Goal: Task Accomplishment & Management: Manage account settings

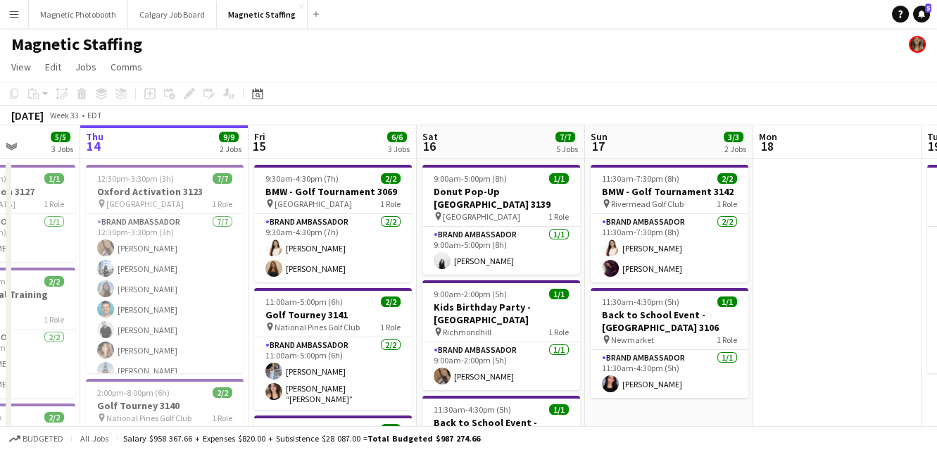
drag, startPoint x: 368, startPoint y: 291, endPoint x: 273, endPoint y: 289, distance: 95.1
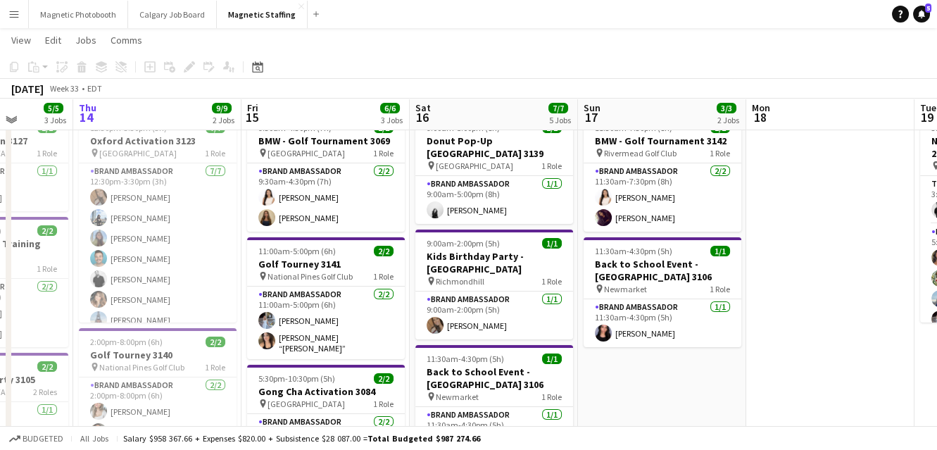
scroll to position [49, 0]
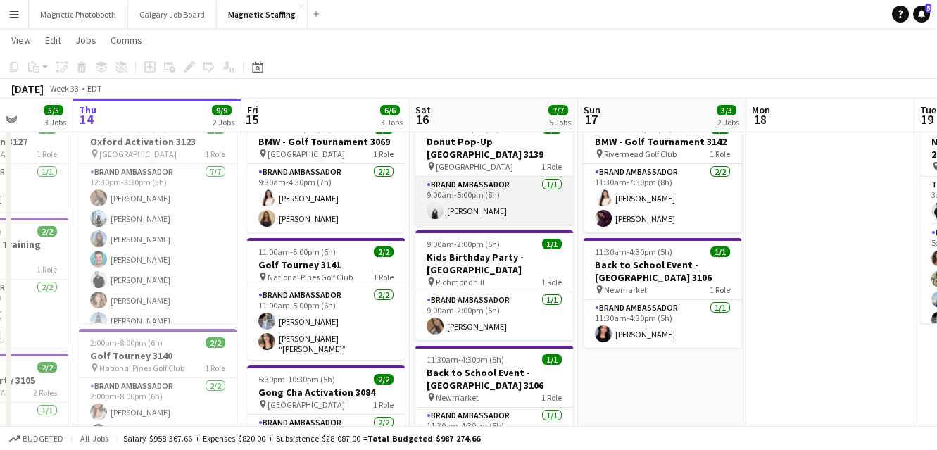
click at [501, 180] on app-card-role "Brand Ambassador [DATE] 9:00am-5:00pm (8h) [PERSON_NAME]" at bounding box center [495, 201] width 158 height 48
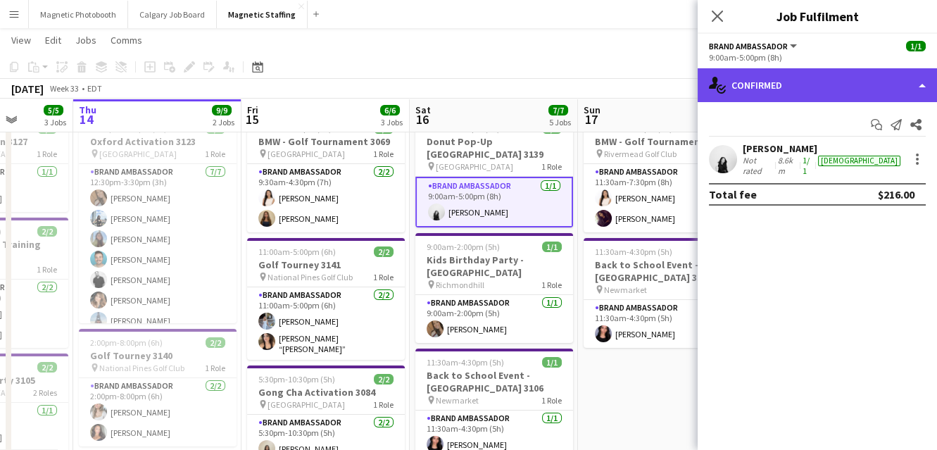
click at [837, 80] on div "single-neutral-actions-check-2 Confirmed" at bounding box center [817, 85] width 239 height 34
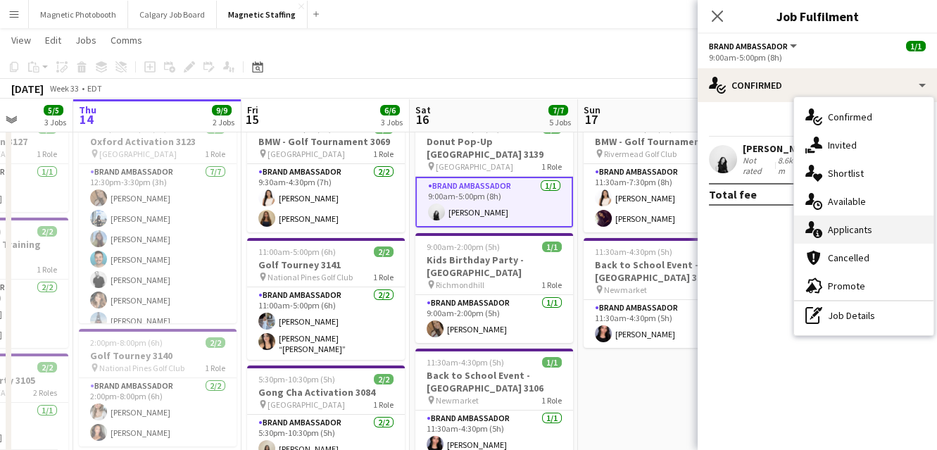
click at [830, 229] on div "single-neutral-actions-information Applicants" at bounding box center [863, 230] width 139 height 28
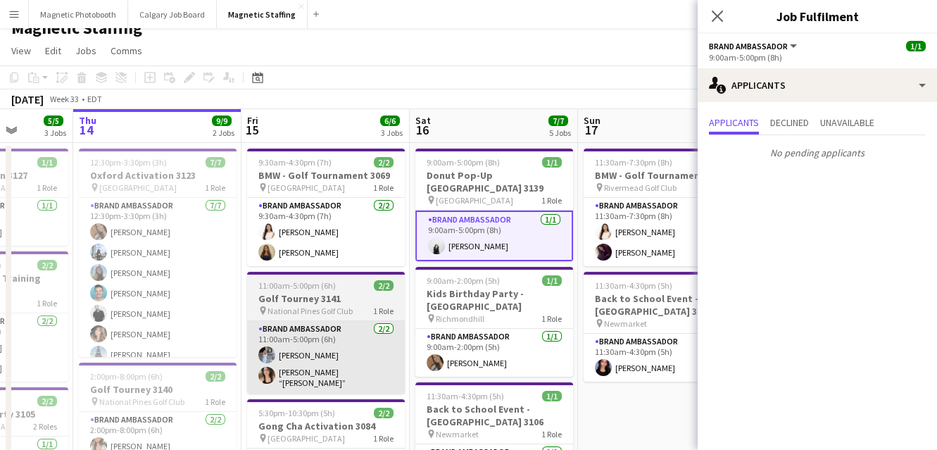
scroll to position [14, 0]
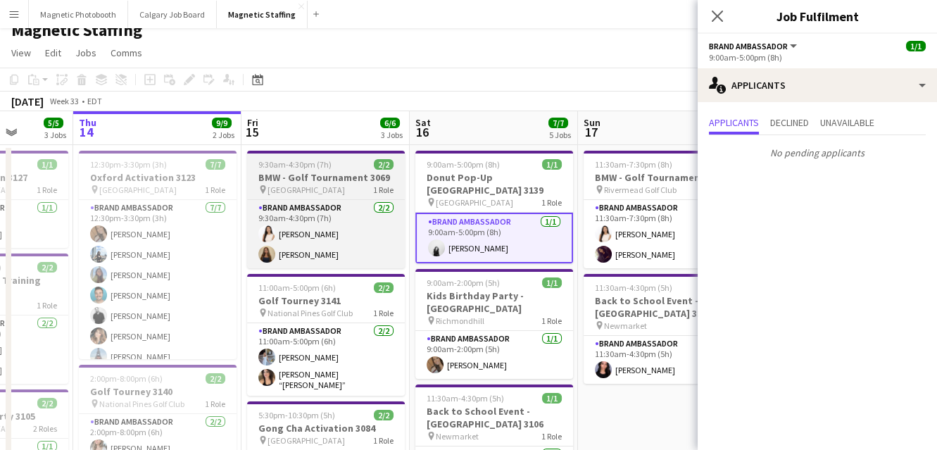
click at [327, 184] on div "pin Quebec 1 Role" at bounding box center [326, 189] width 158 height 11
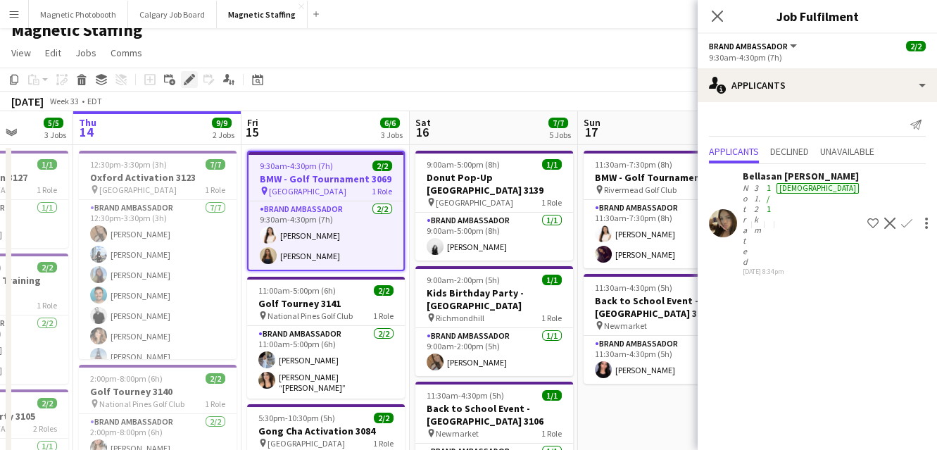
click at [192, 82] on icon "Edit" at bounding box center [189, 79] width 11 height 11
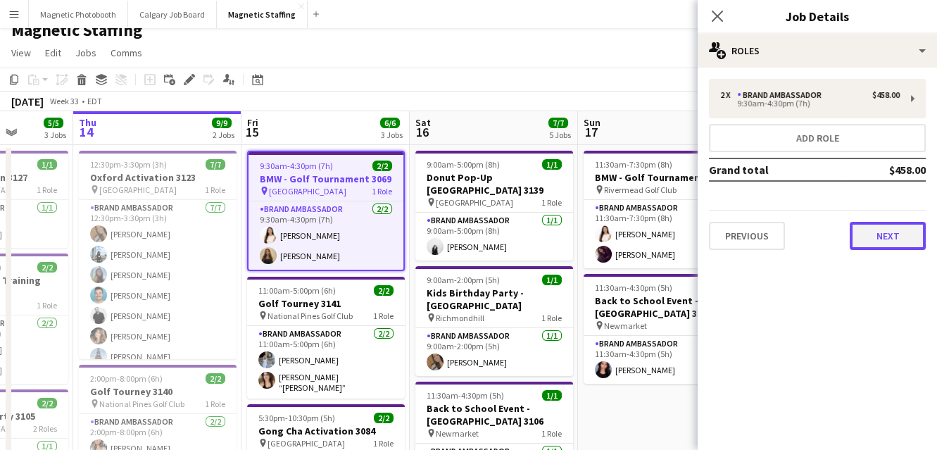
click at [890, 225] on button "Next" at bounding box center [888, 236] width 76 height 28
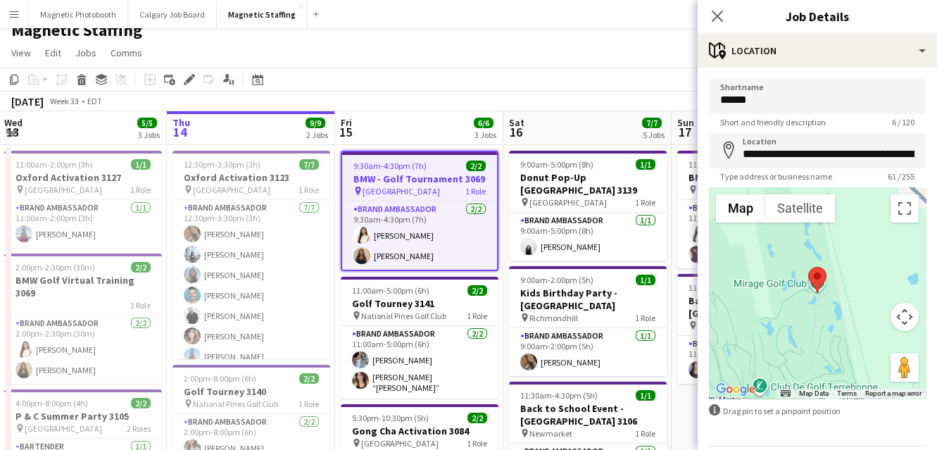
drag, startPoint x: 616, startPoint y: 325, endPoint x: 180, endPoint y: 325, distance: 436.0
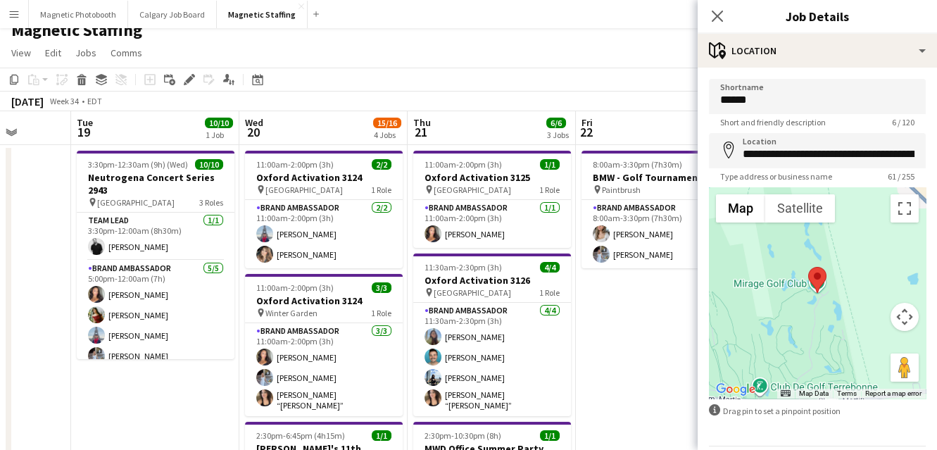
drag, startPoint x: 270, startPoint y: 294, endPoint x: 186, endPoint y: 293, distance: 83.8
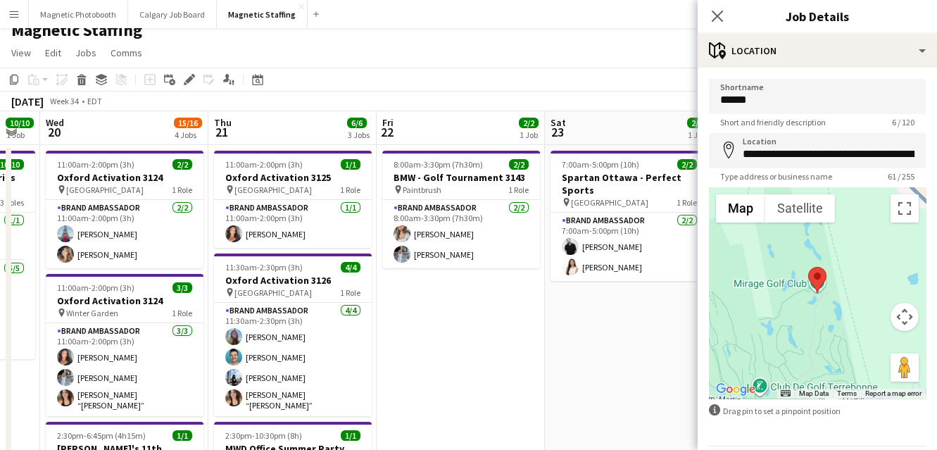
drag, startPoint x: 501, startPoint y: 259, endPoint x: 304, endPoint y: 260, distance: 197.9
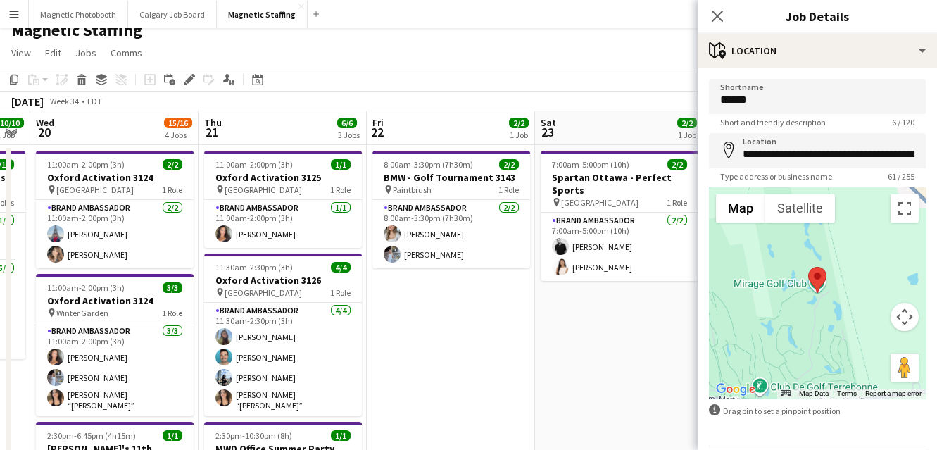
drag, startPoint x: 241, startPoint y: 257, endPoint x: 58, endPoint y: 276, distance: 184.1
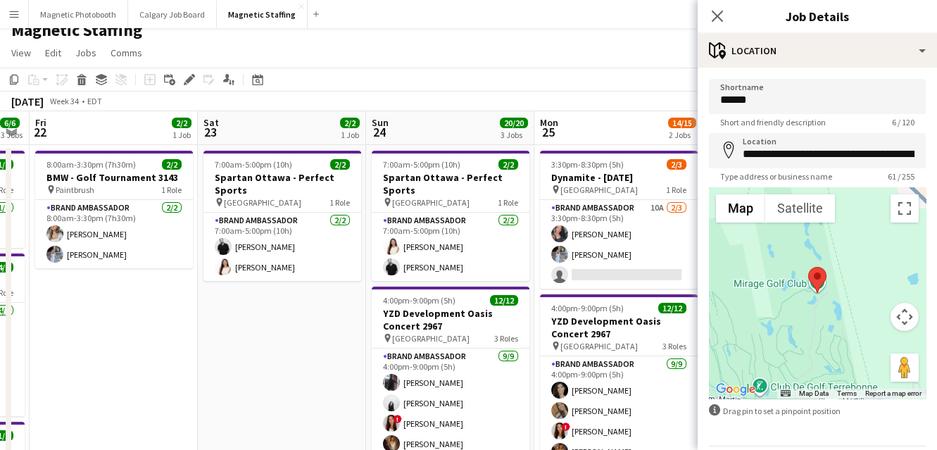
scroll to position [0, 493]
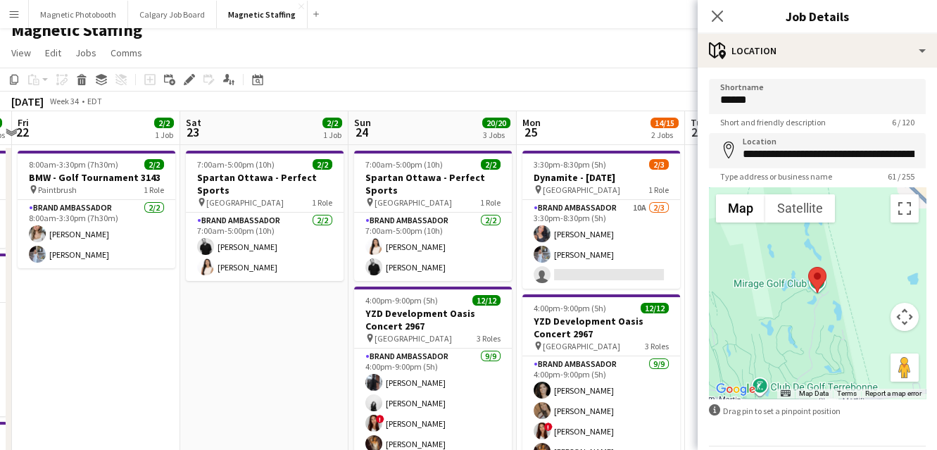
drag, startPoint x: 210, startPoint y: 328, endPoint x: -4, endPoint y: 328, distance: 214.1
click at [0, 328] on html "Menu Boards Boards Boards All jobs Status Workforce Workforce My Workforce Recr…" at bounding box center [468, 450] width 937 height 928
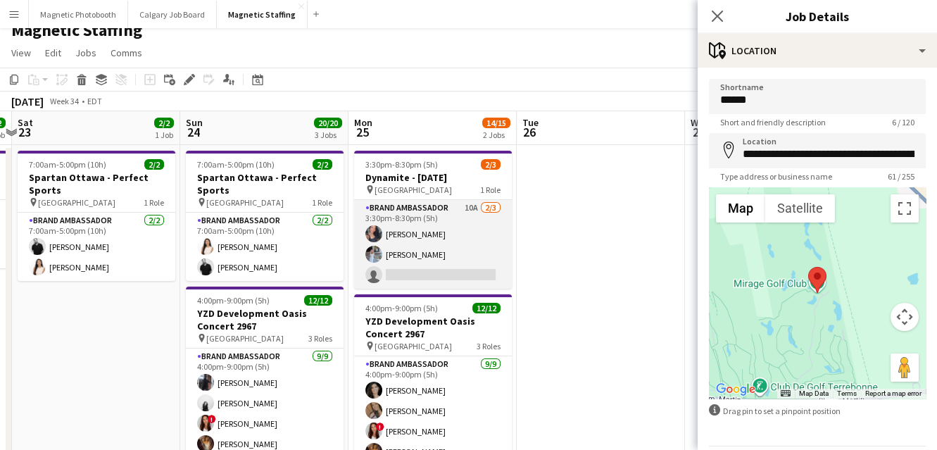
click at [411, 239] on app-card-role "Brand Ambassador 10A [DATE] 3:30pm-8:30pm (5h) [PERSON_NAME] [PERSON_NAME] sing…" at bounding box center [433, 244] width 158 height 89
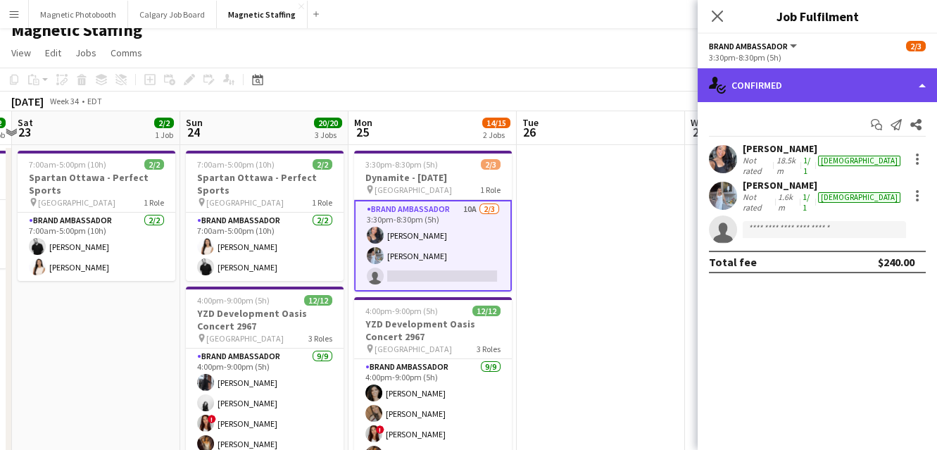
click at [795, 77] on div "single-neutral-actions-check-2 Confirmed" at bounding box center [817, 85] width 239 height 34
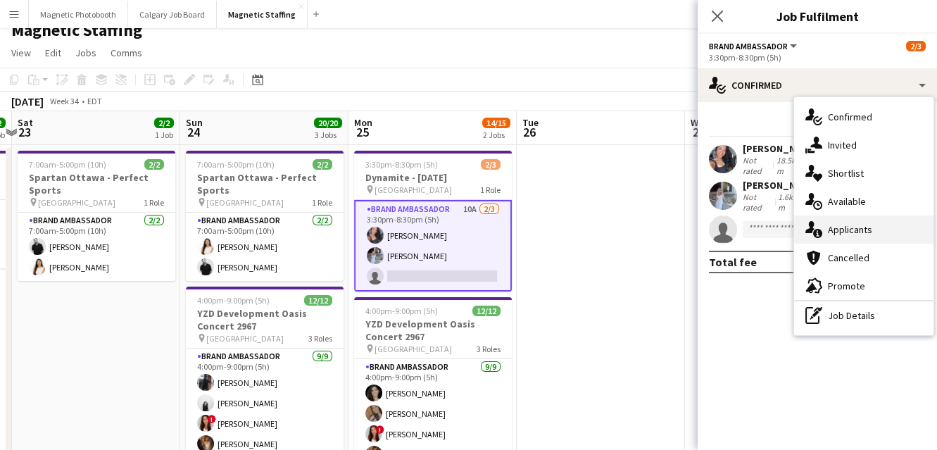
click at [818, 232] on icon at bounding box center [818, 233] width 9 height 9
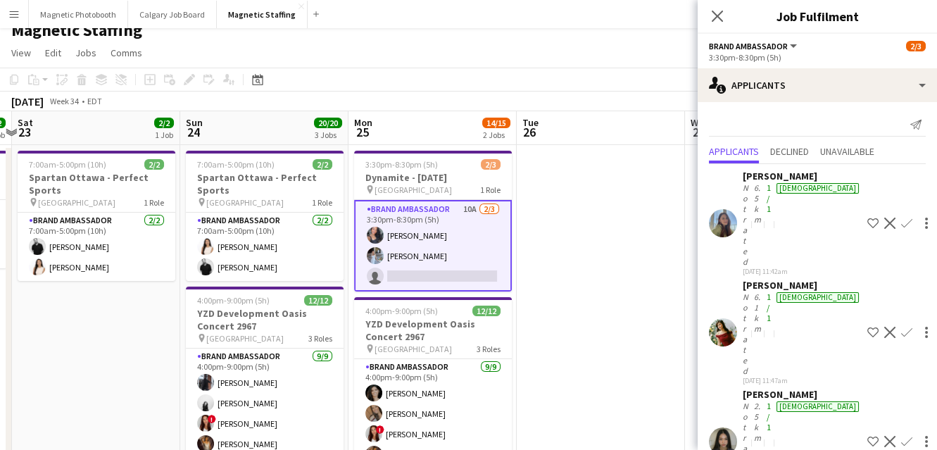
scroll to position [132, 0]
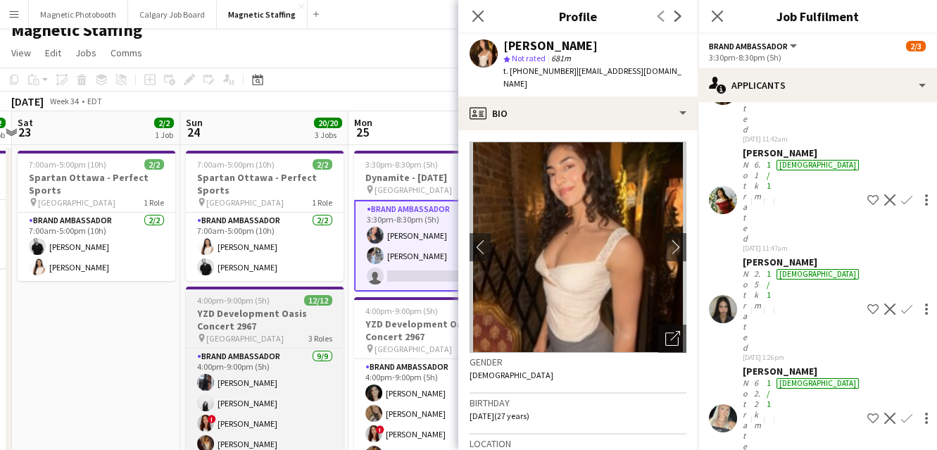
click at [296, 324] on h3 "YZD Development Oasis Concert 2967" at bounding box center [265, 319] width 158 height 25
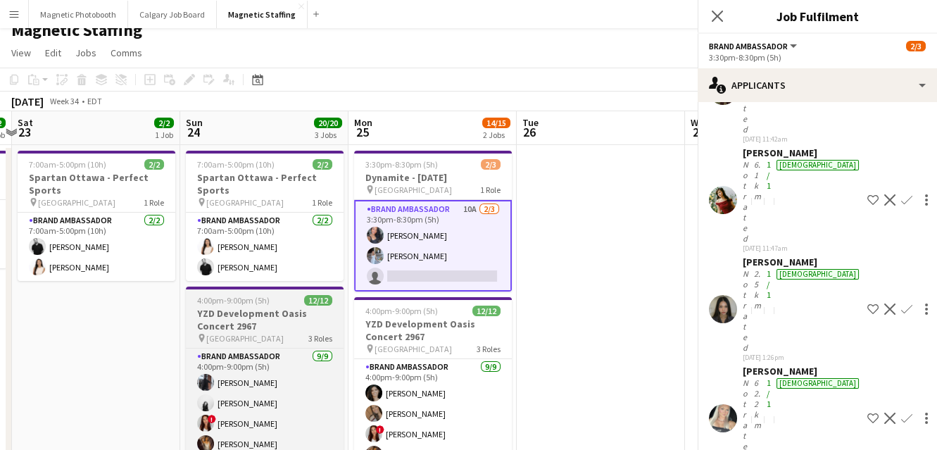
scroll to position [0, 492]
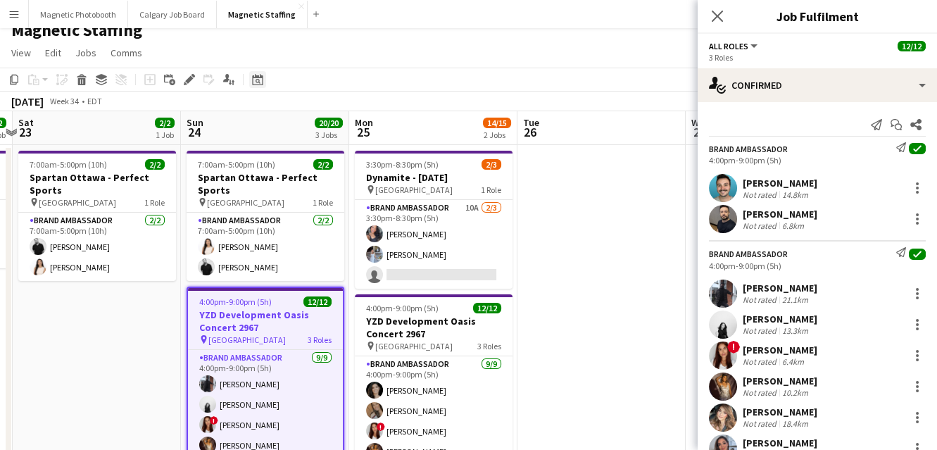
click at [258, 76] on icon at bounding box center [257, 79] width 11 height 11
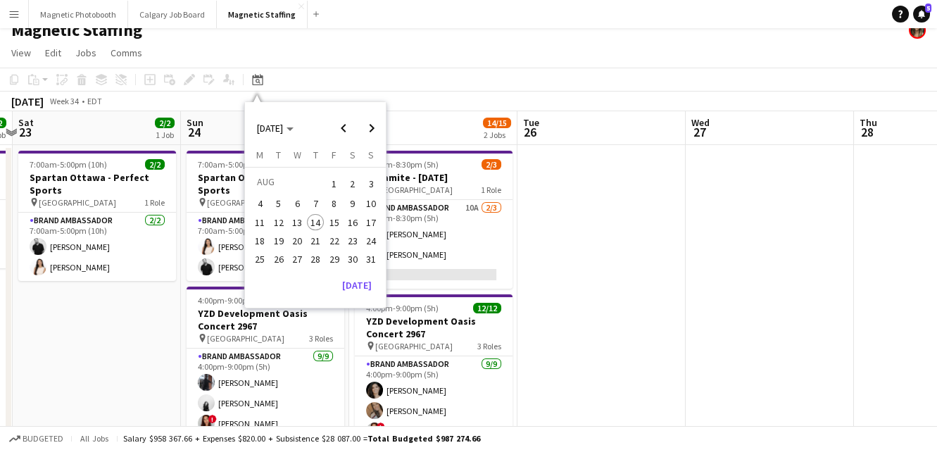
click at [366, 220] on span "17" at bounding box center [371, 222] width 17 height 17
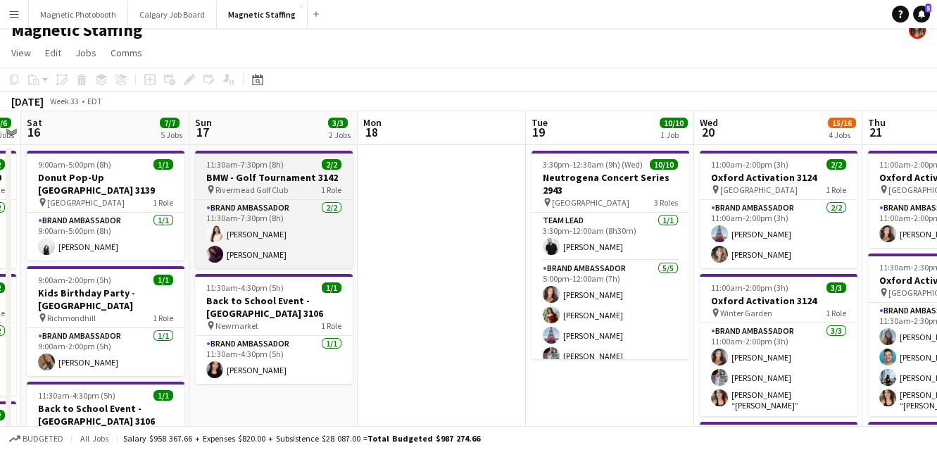
click at [261, 167] on span "11:30am-7:30pm (8h)" at bounding box center [244, 164] width 77 height 11
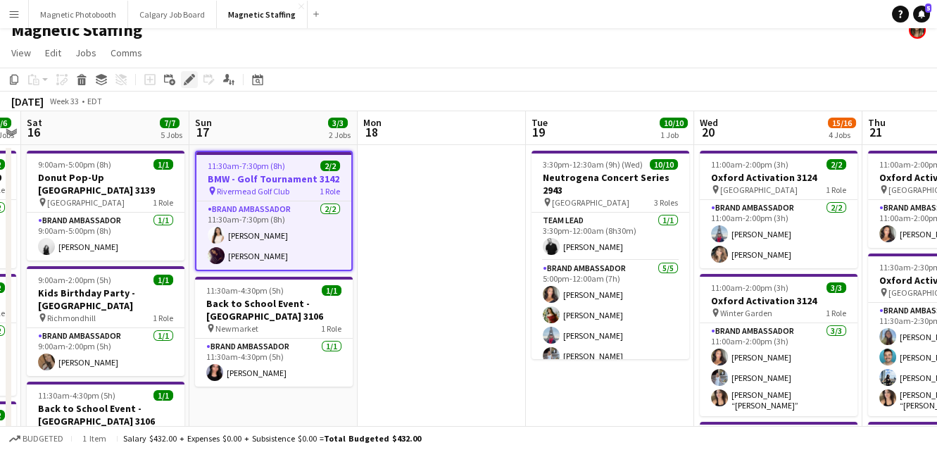
click at [190, 75] on icon "Edit" at bounding box center [189, 79] width 11 height 11
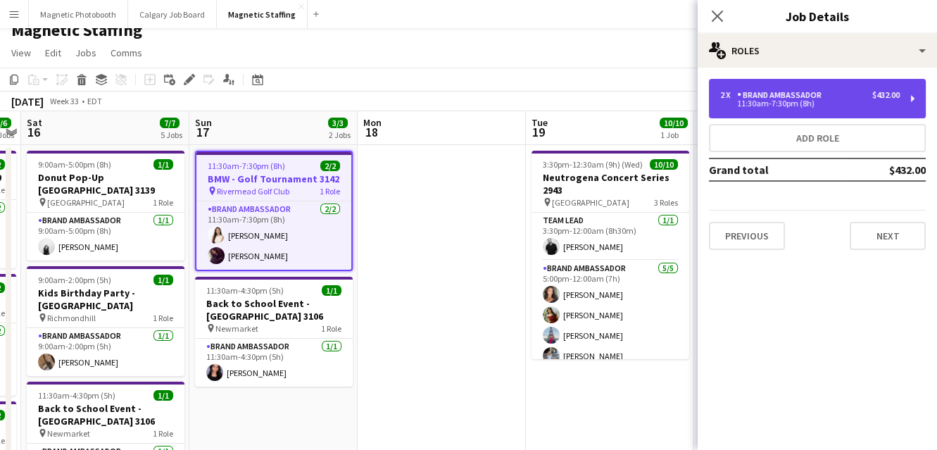
click at [803, 96] on div "Brand Ambassador" at bounding box center [782, 95] width 90 height 10
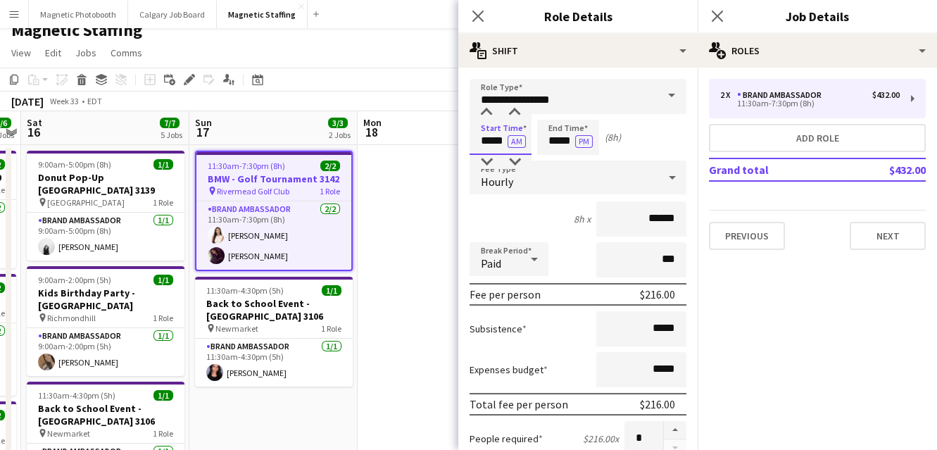
drag, startPoint x: 506, startPoint y: 141, endPoint x: 446, endPoint y: 139, distance: 59.9
click at [446, 139] on body "Menu Boards Boards Boards All jobs Status Workforce Workforce My Workforce Recr…" at bounding box center [468, 450] width 937 height 928
type input "*****"
drag, startPoint x: 572, startPoint y: 143, endPoint x: 474, endPoint y: 137, distance: 98.1
click at [478, 138] on div "Start Time ***** AM End Time ***** PM (12h)" at bounding box center [578, 137] width 217 height 35
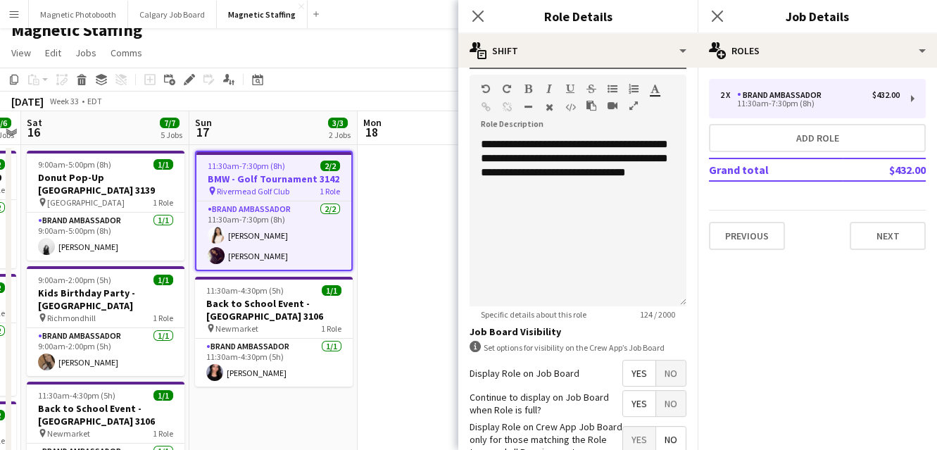
scroll to position [502, 0]
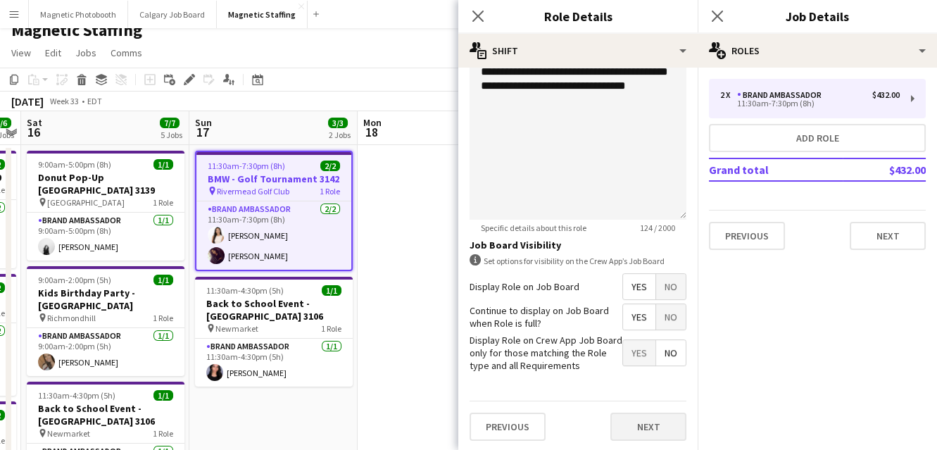
type input "*****"
click at [640, 426] on button "Next" at bounding box center [649, 427] width 76 height 28
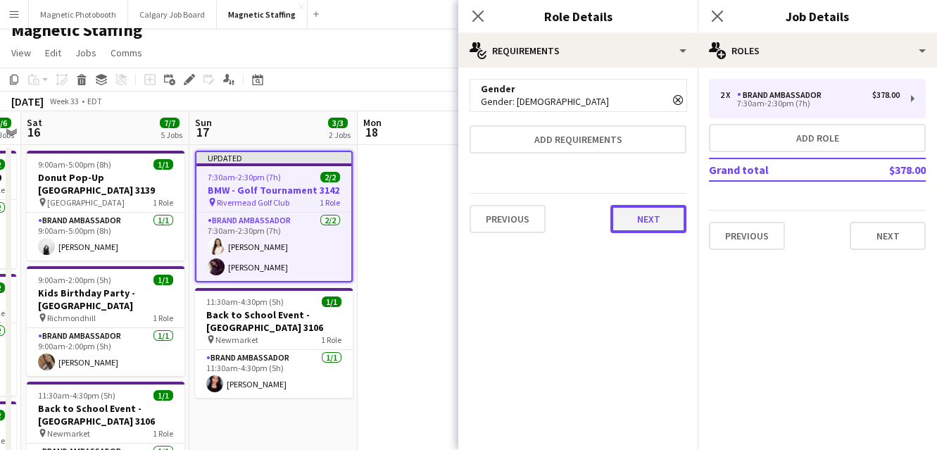
click at [639, 220] on button "Next" at bounding box center [649, 219] width 76 height 28
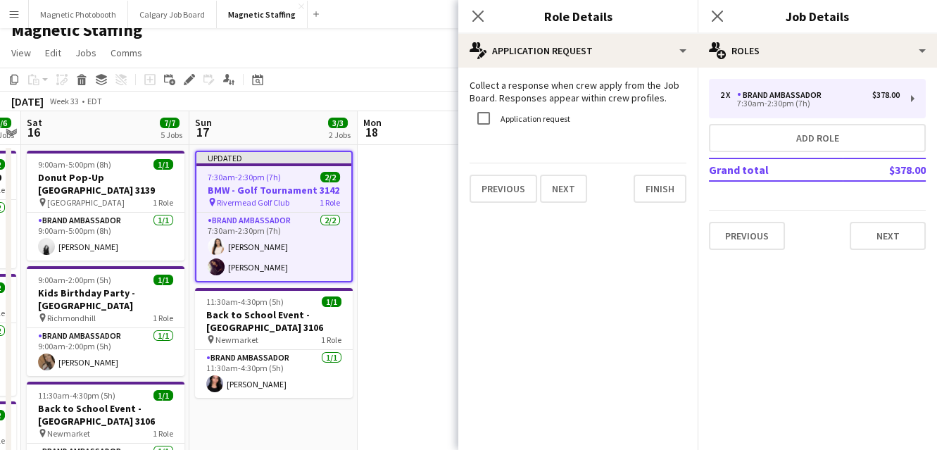
click at [639, 220] on mat-expansion-panel "pencil4 Application Request Collect a response when crew apply from the Job Boa…" at bounding box center [578, 259] width 239 height 382
click at [654, 197] on button "Finish" at bounding box center [660, 189] width 53 height 28
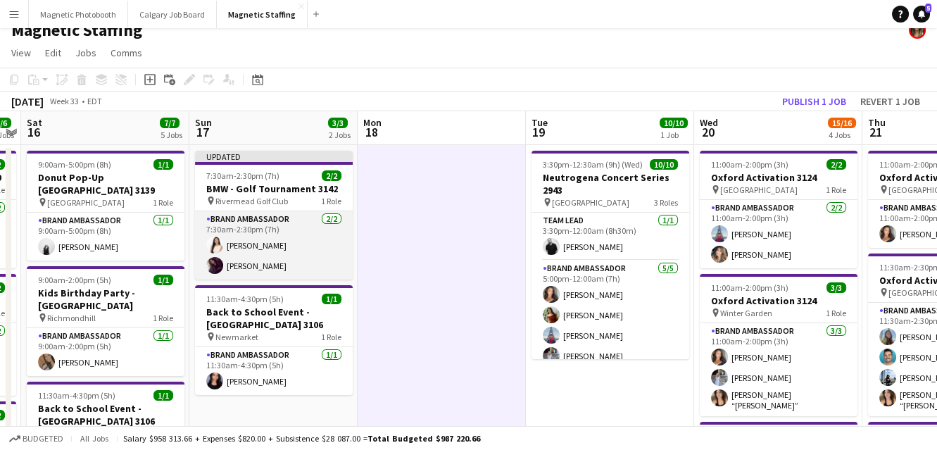
click at [261, 247] on app-card-role "Brand Ambassador [DATE] 7:30am-2:30pm (7h) [PERSON_NAME] [PERSON_NAME]" at bounding box center [274, 245] width 158 height 68
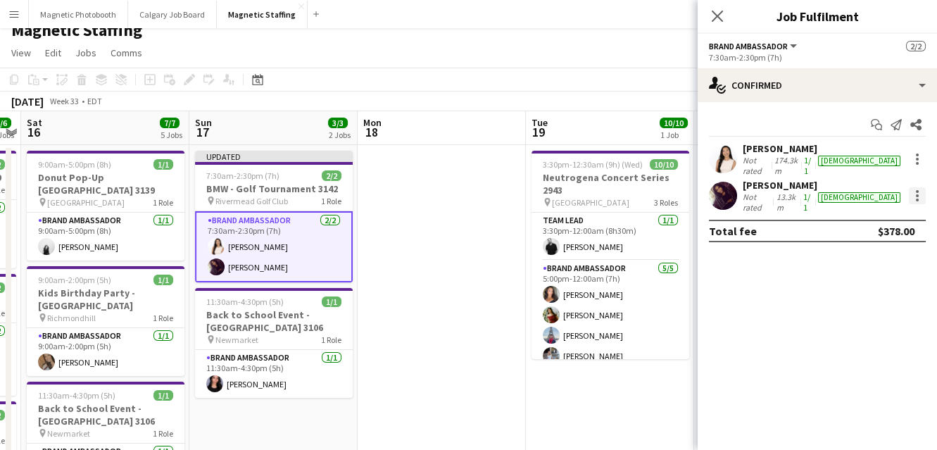
click at [917, 187] on div at bounding box center [917, 195] width 17 height 17
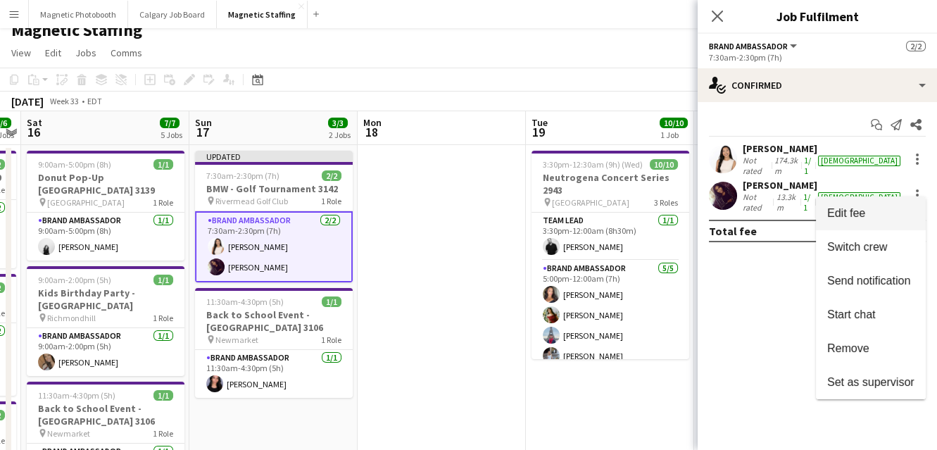
click at [896, 207] on span "Edit fee" at bounding box center [871, 213] width 87 height 13
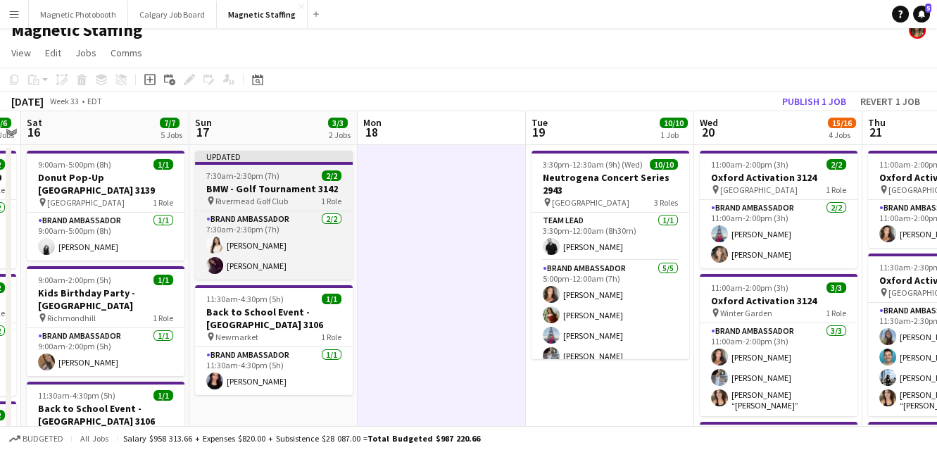
click at [297, 203] on div "pin Rivermead Golf Club 1 Role" at bounding box center [274, 200] width 158 height 11
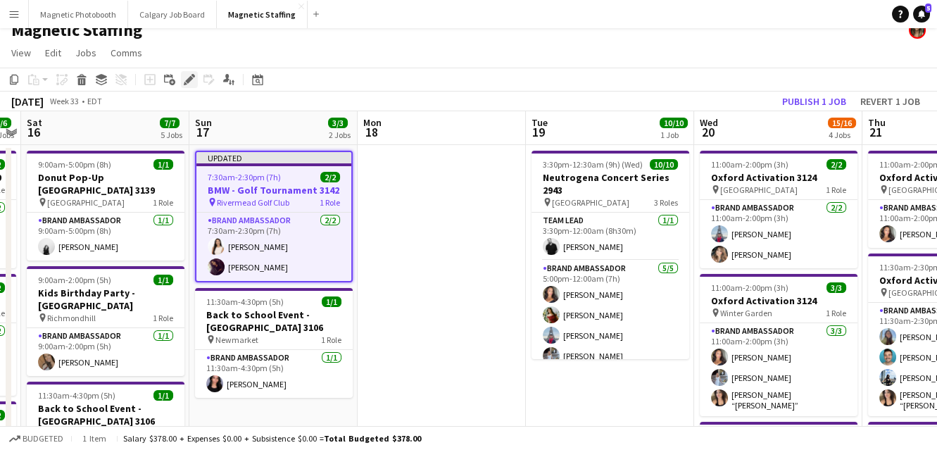
click at [187, 77] on icon "Edit" at bounding box center [189, 79] width 11 height 11
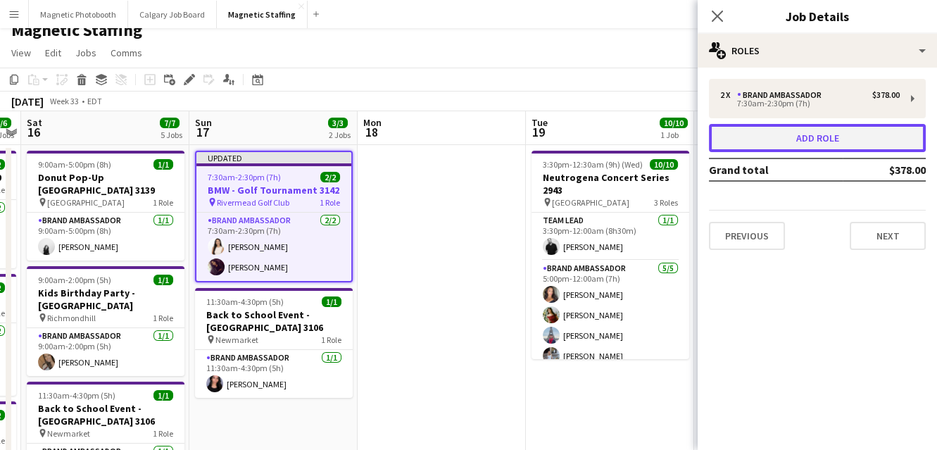
click at [789, 137] on button "Add role" at bounding box center [817, 138] width 217 height 28
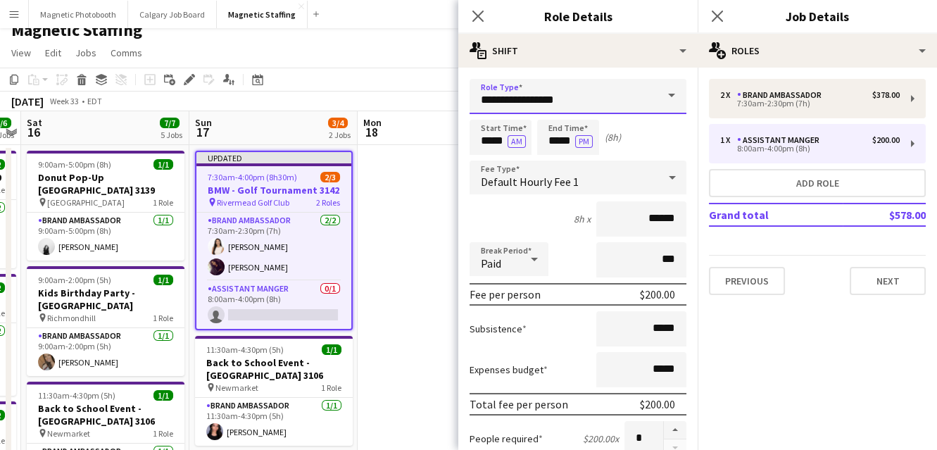
drag, startPoint x: 574, startPoint y: 101, endPoint x: 346, endPoint y: 75, distance: 229.7
click at [354, 80] on body "Menu Boards Boards Boards All jobs Status Workforce Workforce My Workforce Recr…" at bounding box center [468, 450] width 937 height 928
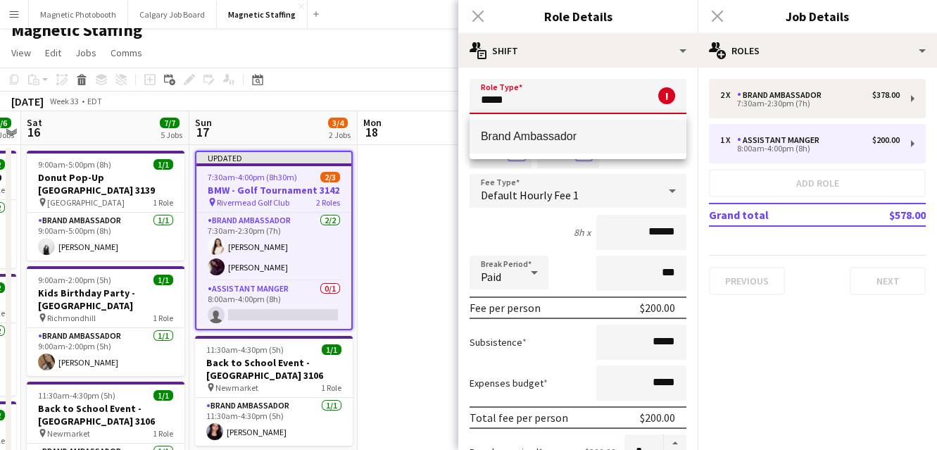
click at [513, 135] on span "Brand Ambassador" at bounding box center [578, 136] width 194 height 13
type input "**********"
type input "******"
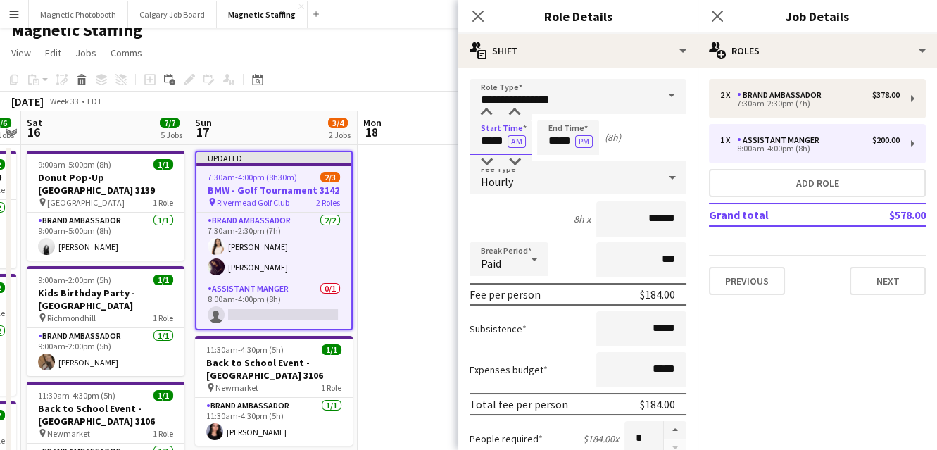
drag, startPoint x: 504, startPoint y: 141, endPoint x: 421, endPoint y: 135, distance: 82.7
click at [421, 135] on body "Menu Boards Boards Boards All jobs Status Workforce Workforce My Workforce Recr…" at bounding box center [468, 450] width 937 height 928
type input "*****"
click at [519, 141] on button "AM" at bounding box center [517, 141] width 18 height 13
drag, startPoint x: 544, startPoint y: 142, endPoint x: 490, endPoint y: 141, distance: 53.5
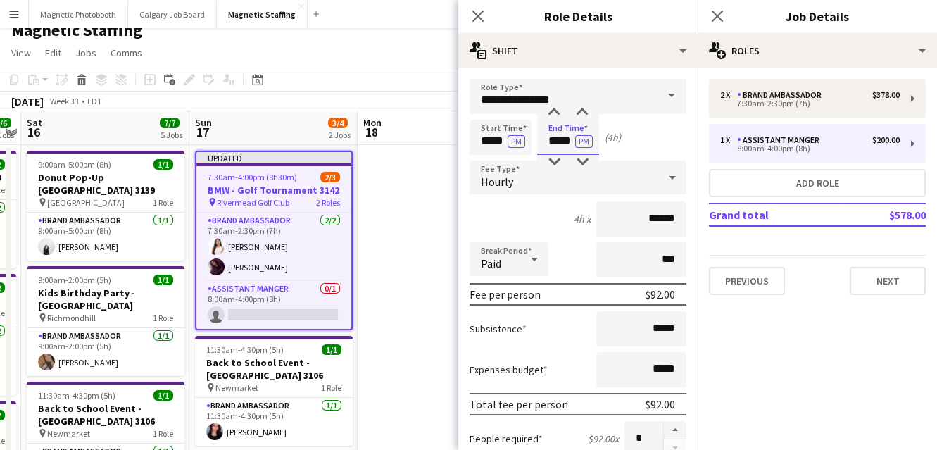
click at [494, 142] on div "Start Time ***** PM End Time ***** PM (4h)" at bounding box center [578, 137] width 217 height 35
type input "*****"
click at [661, 218] on input "******" at bounding box center [642, 218] width 90 height 35
type input "******"
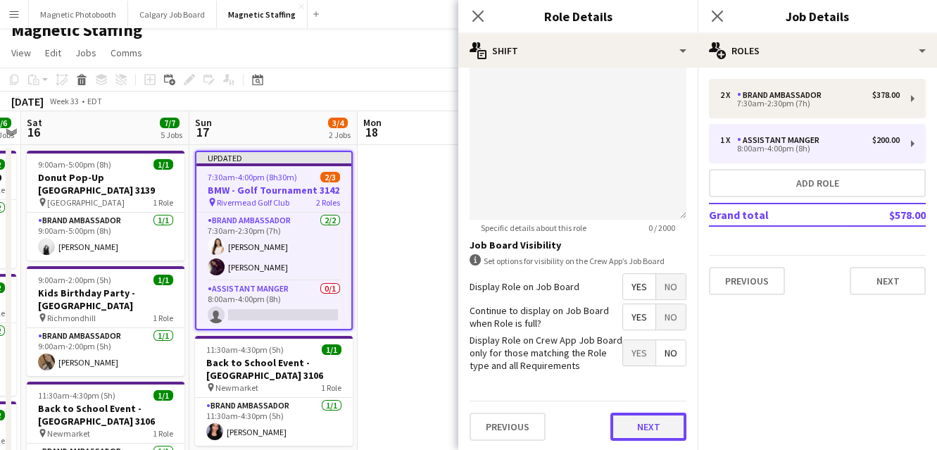
click at [641, 427] on button "Next" at bounding box center [649, 427] width 76 height 28
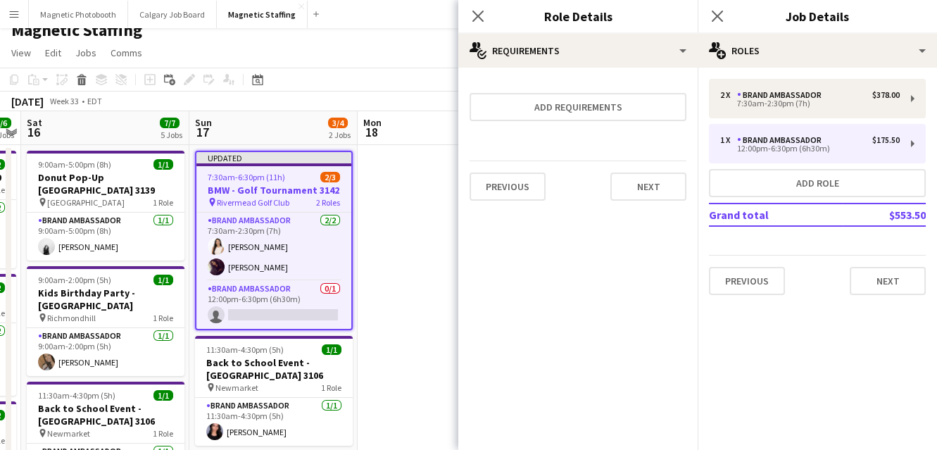
scroll to position [0, 0]
click at [652, 185] on button "Next" at bounding box center [649, 187] width 76 height 28
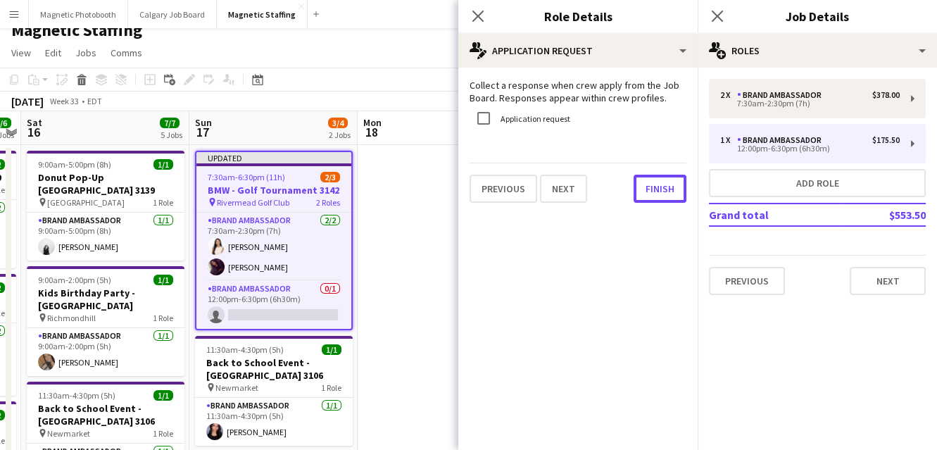
click at [652, 185] on button "Finish" at bounding box center [660, 189] width 53 height 28
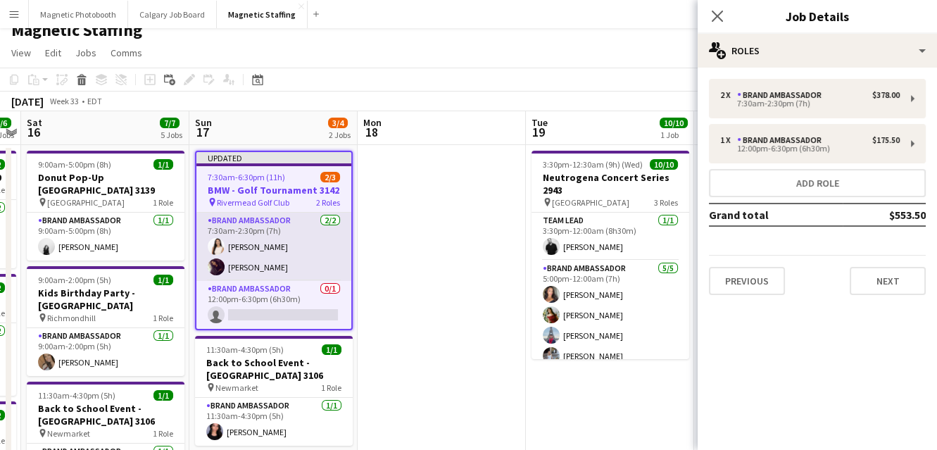
click at [271, 259] on app-card-role "Brand Ambassador [DATE] 7:30am-2:30pm (7h) [PERSON_NAME] [PERSON_NAME]" at bounding box center [274, 247] width 155 height 68
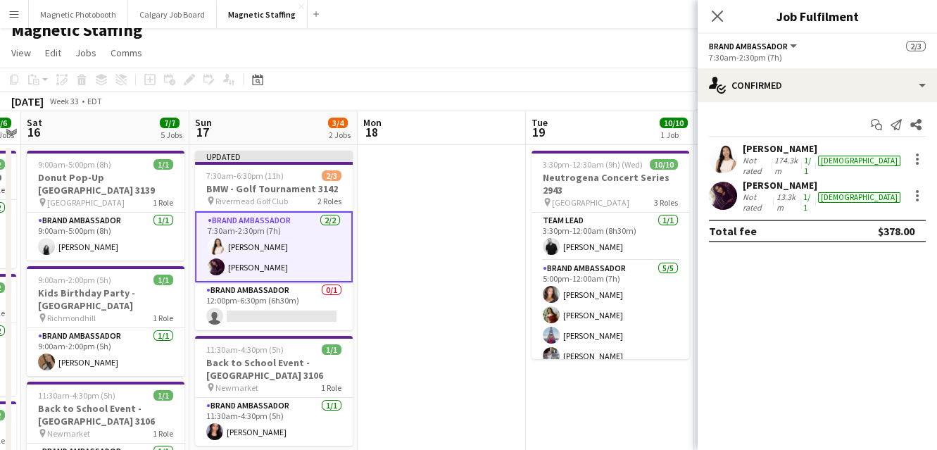
click at [271, 259] on app-card-role "Brand Ambassador [DATE] 7:30am-2:30pm (7h) [PERSON_NAME] [PERSON_NAME]" at bounding box center [274, 246] width 158 height 71
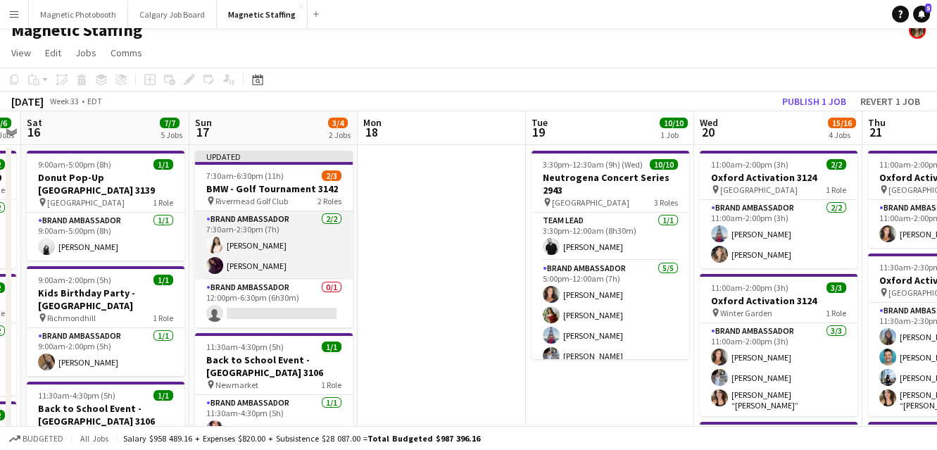
click at [271, 259] on app-card-role "Brand Ambassador [DATE] 7:30am-2:30pm (7h) [PERSON_NAME] [PERSON_NAME]" at bounding box center [274, 245] width 158 height 68
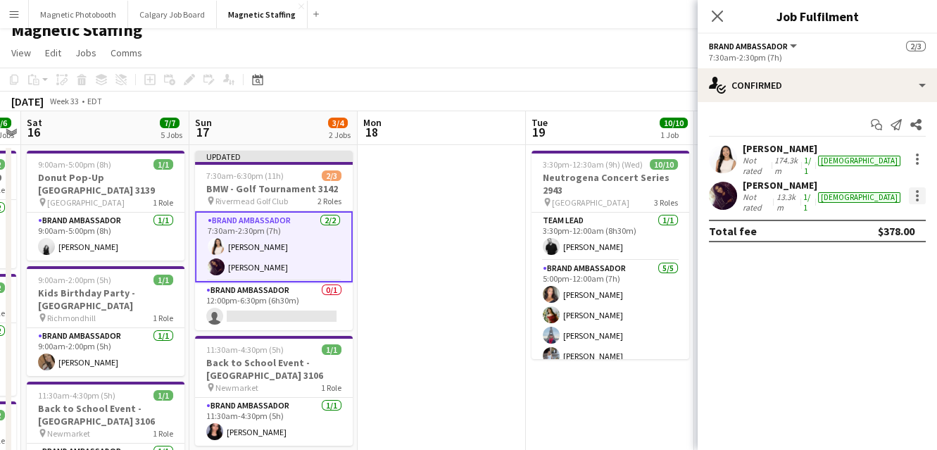
click at [915, 190] on div at bounding box center [917, 195] width 17 height 17
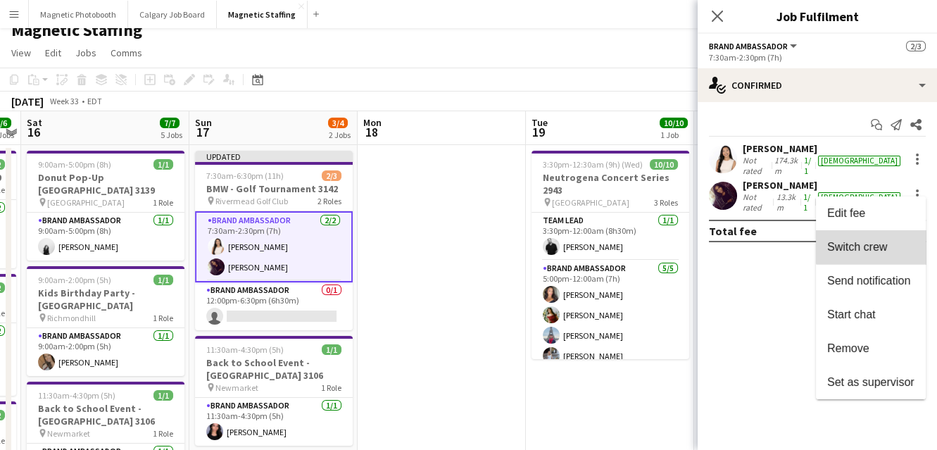
click at [872, 247] on span "Switch crew" at bounding box center [858, 247] width 60 height 12
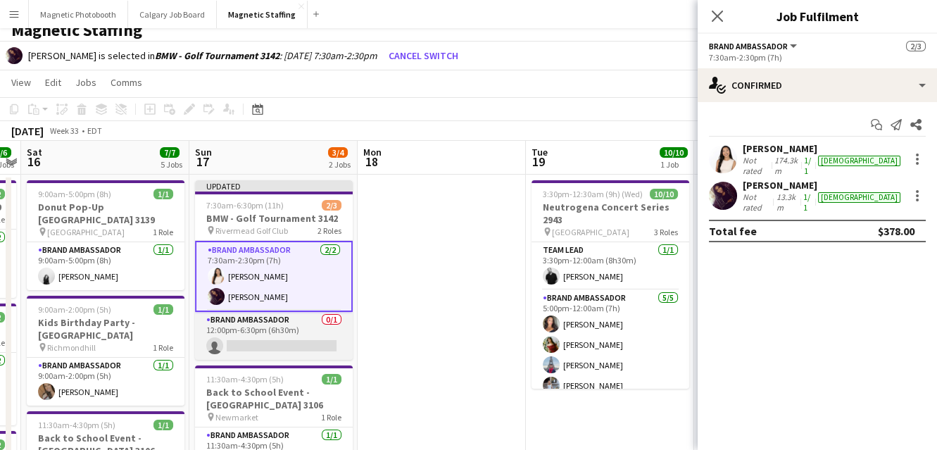
click at [244, 334] on app-card-role "Brand Ambassador 0/1 12:00pm-6:30pm (6h30m) single-neutral-actions" at bounding box center [274, 336] width 158 height 48
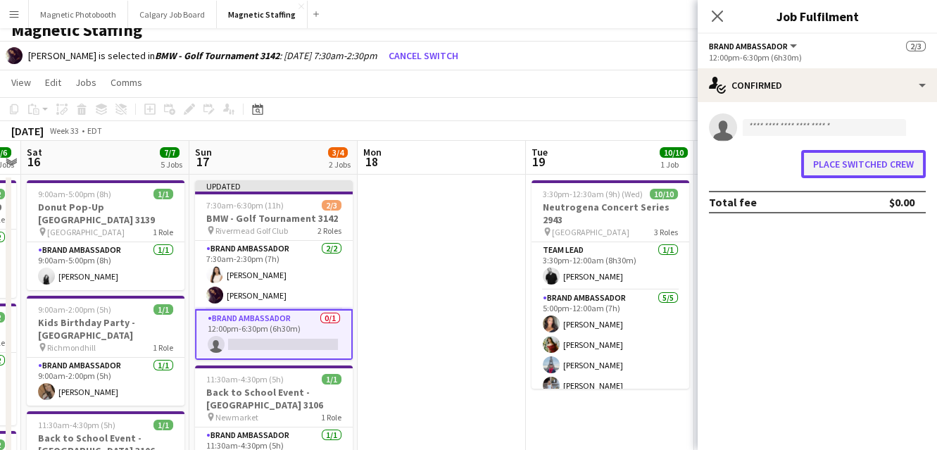
click at [829, 167] on button "Place switched crew" at bounding box center [864, 164] width 125 height 28
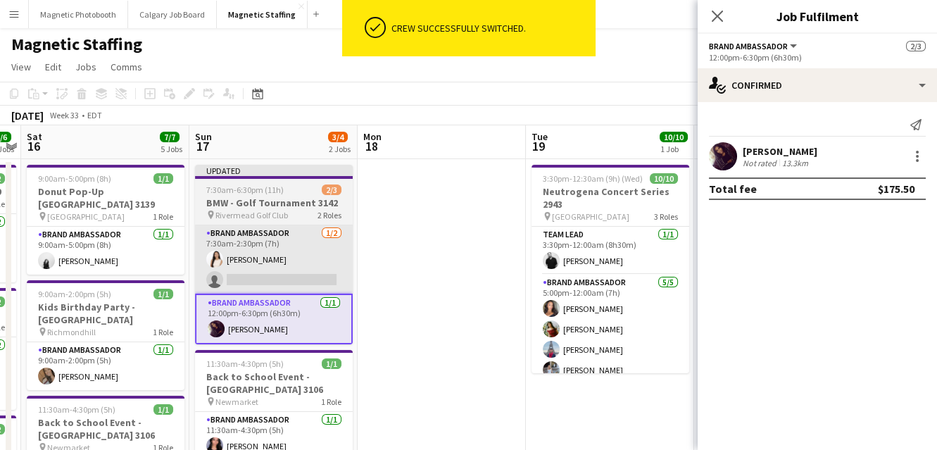
scroll to position [14, 0]
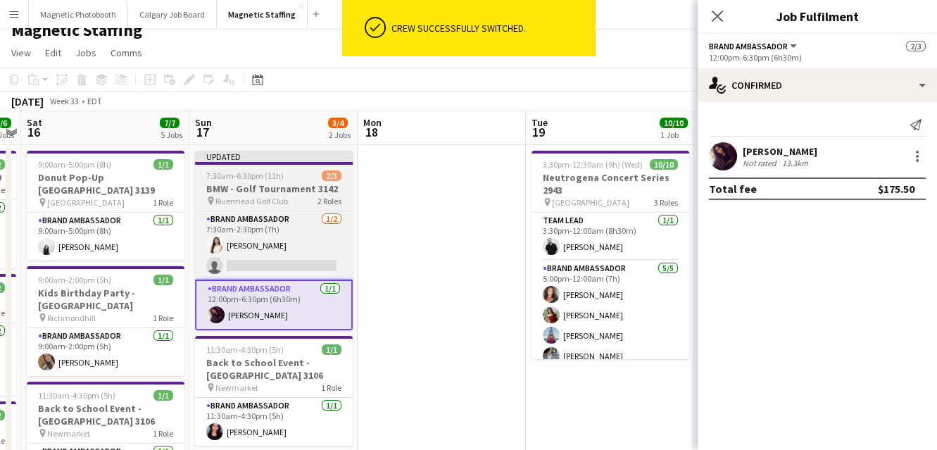
click at [232, 190] on h3 "BMW - Golf Tournament 3142" at bounding box center [274, 188] width 158 height 13
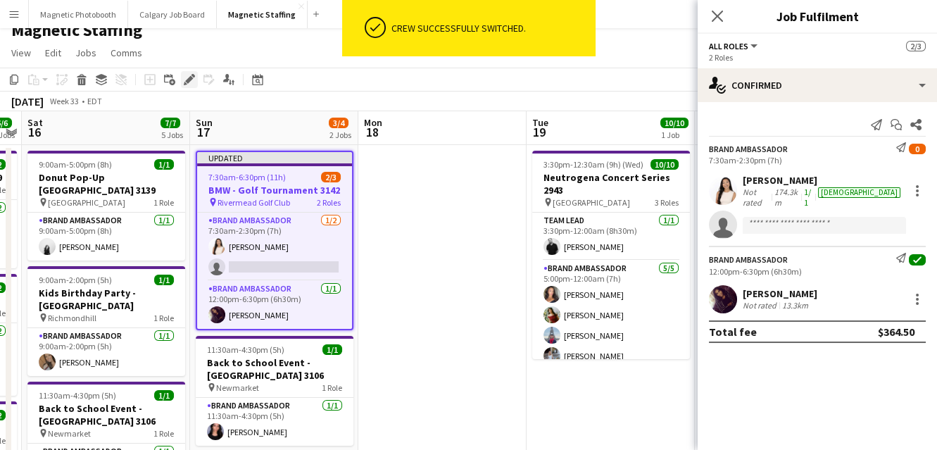
click at [187, 82] on icon at bounding box center [189, 80] width 8 height 8
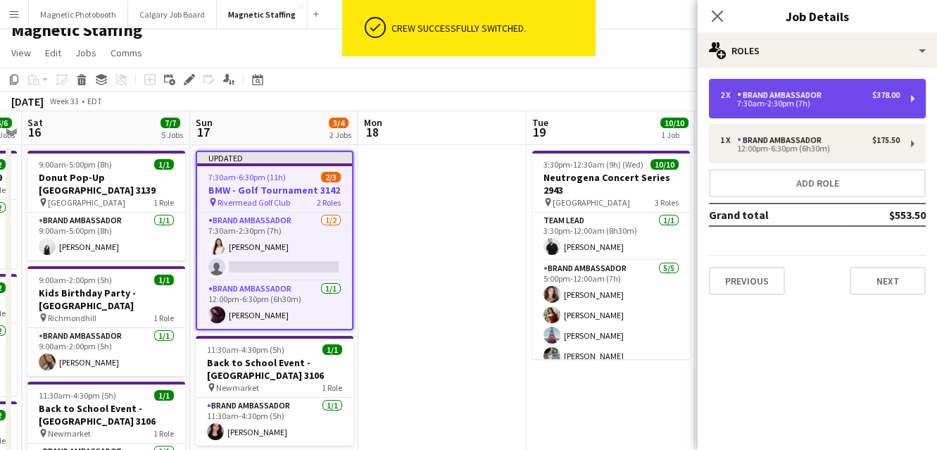
click at [786, 101] on div "7:30am-2:30pm (7h)" at bounding box center [811, 103] width 180 height 7
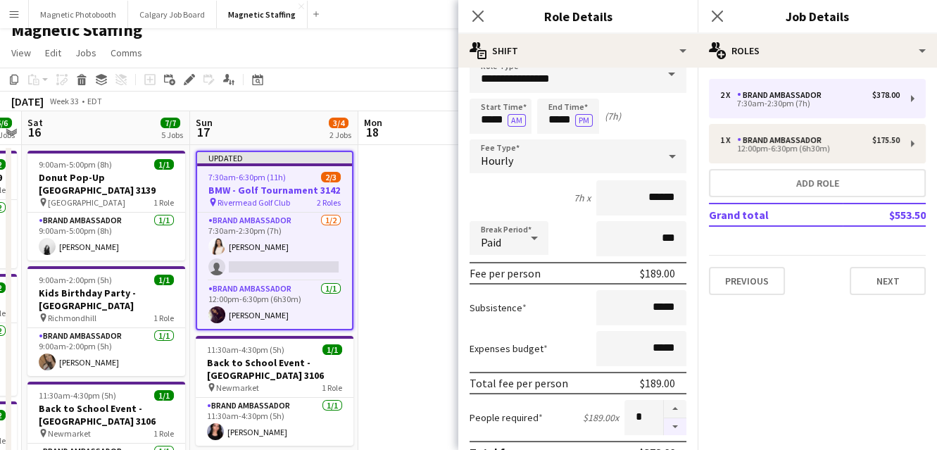
click at [675, 428] on button "button" at bounding box center [675, 427] width 23 height 18
type input "*"
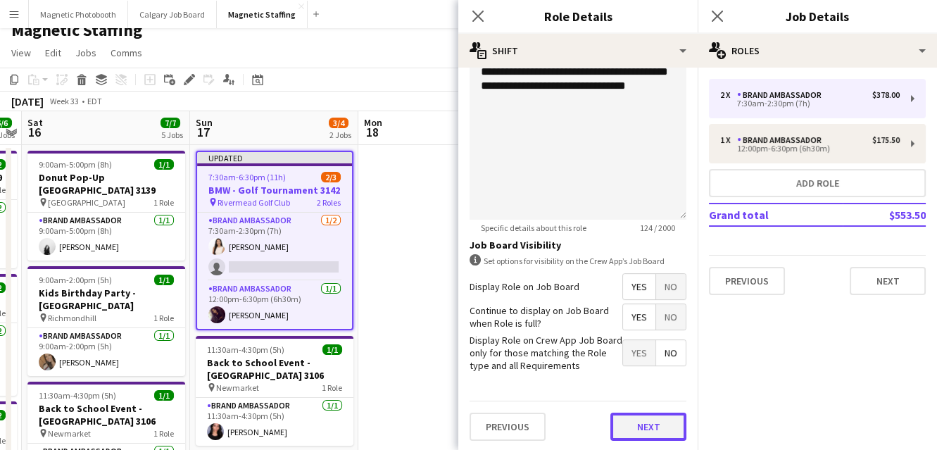
click at [669, 425] on button "Next" at bounding box center [649, 427] width 76 height 28
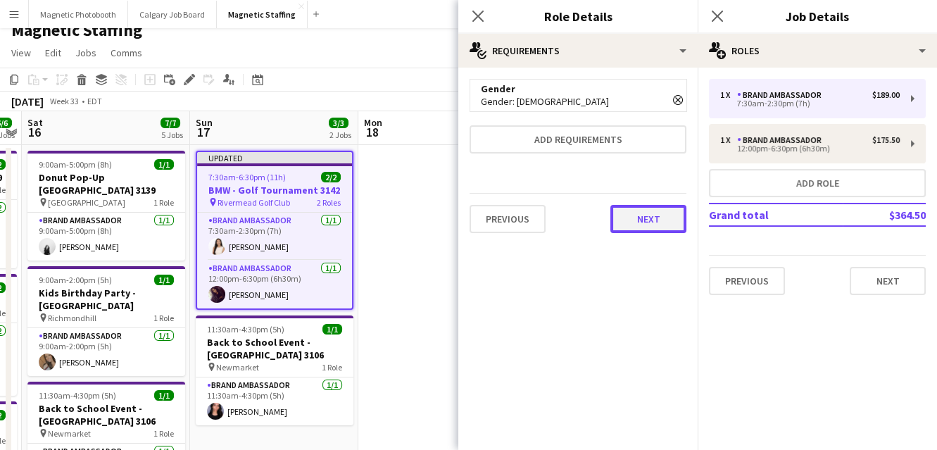
click at [660, 215] on button "Next" at bounding box center [649, 219] width 76 height 28
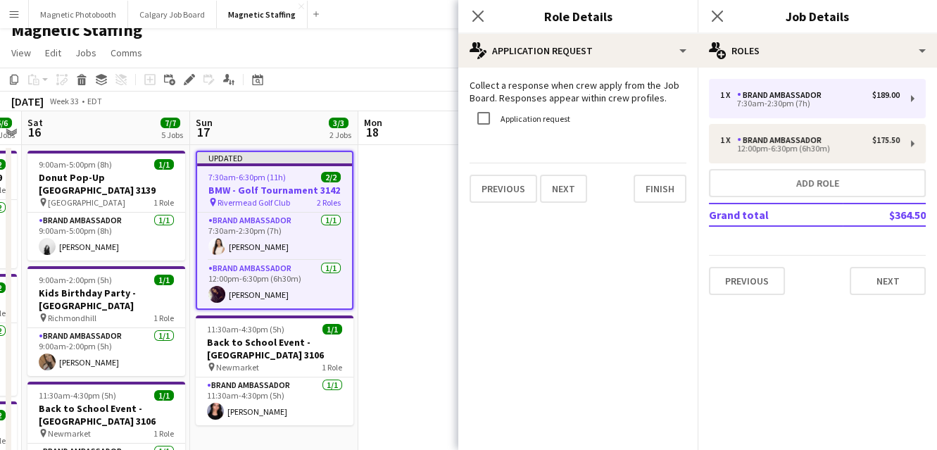
click at [660, 215] on mat-expansion-panel "pencil4 Application Request Collect a response when crew apply from the Job Boa…" at bounding box center [578, 259] width 239 height 382
click at [649, 201] on button "Finish" at bounding box center [660, 189] width 53 height 28
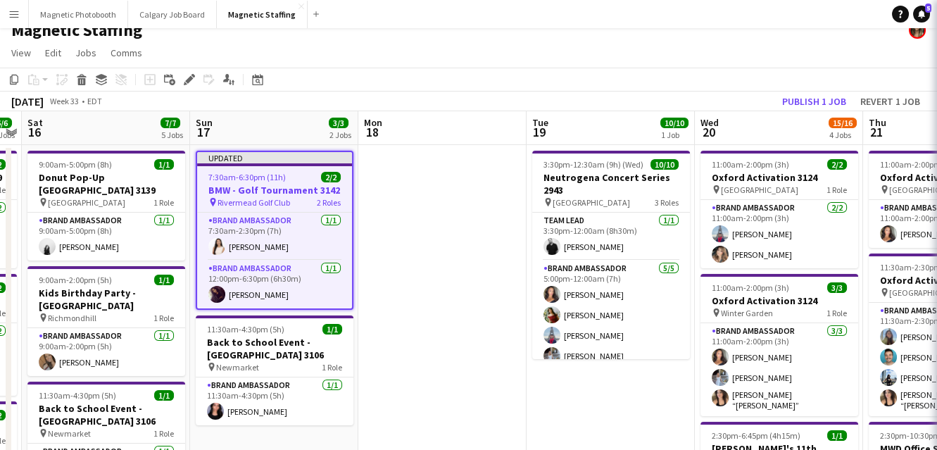
scroll to position [0, 482]
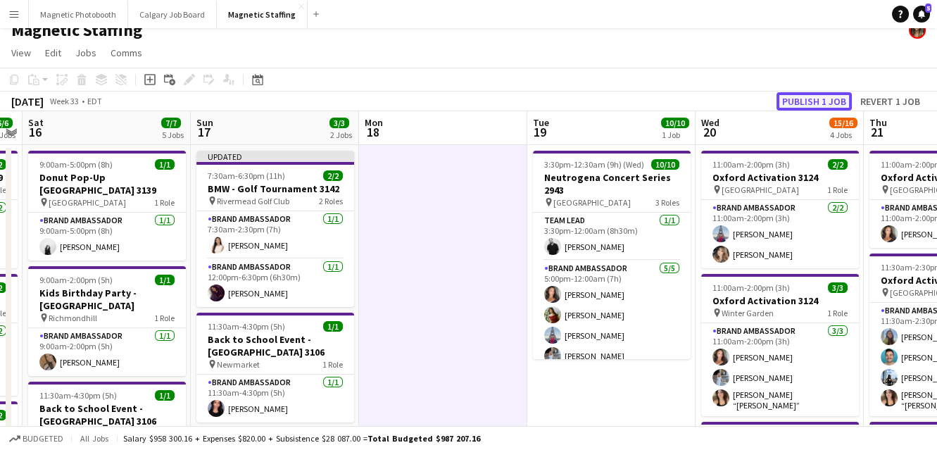
click at [803, 102] on button "Publish 1 job" at bounding box center [814, 101] width 75 height 18
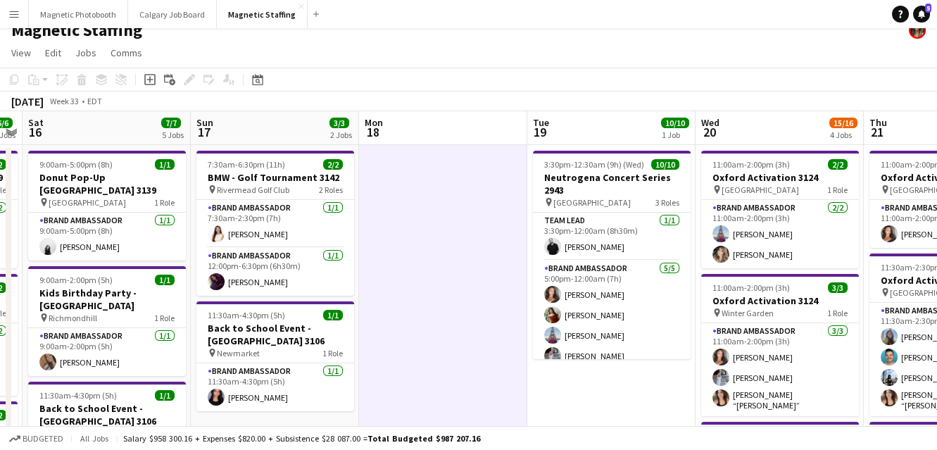
click at [183, 235] on app-card-role "Brand Ambassador [DATE] 9:00am-5:00pm (8h) [PERSON_NAME]" at bounding box center [107, 237] width 158 height 48
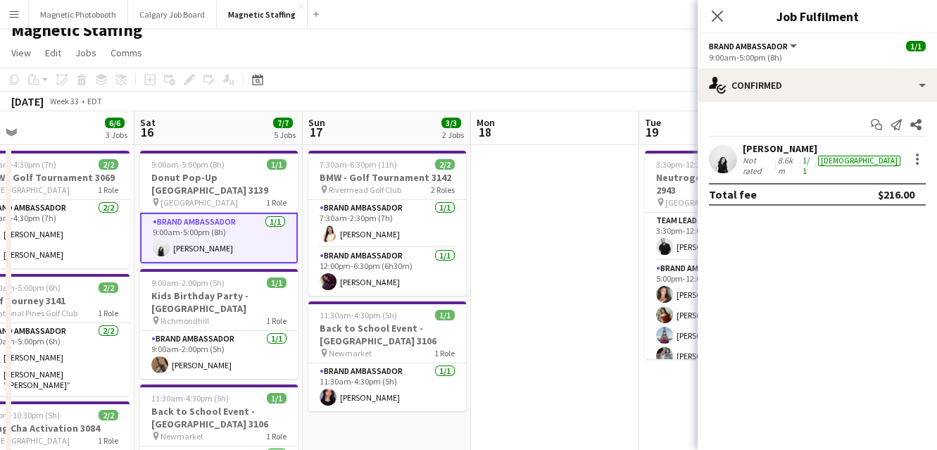
drag, startPoint x: 289, startPoint y: 235, endPoint x: 467, endPoint y: 235, distance: 177.5
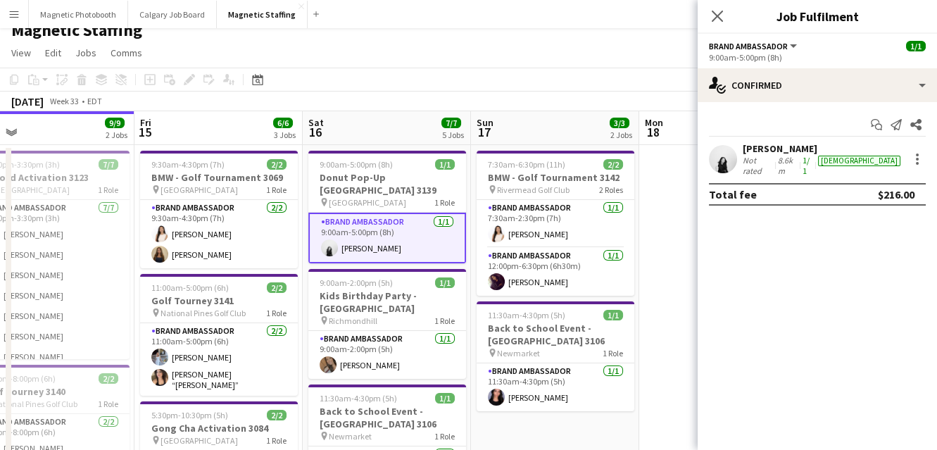
scroll to position [0, 367]
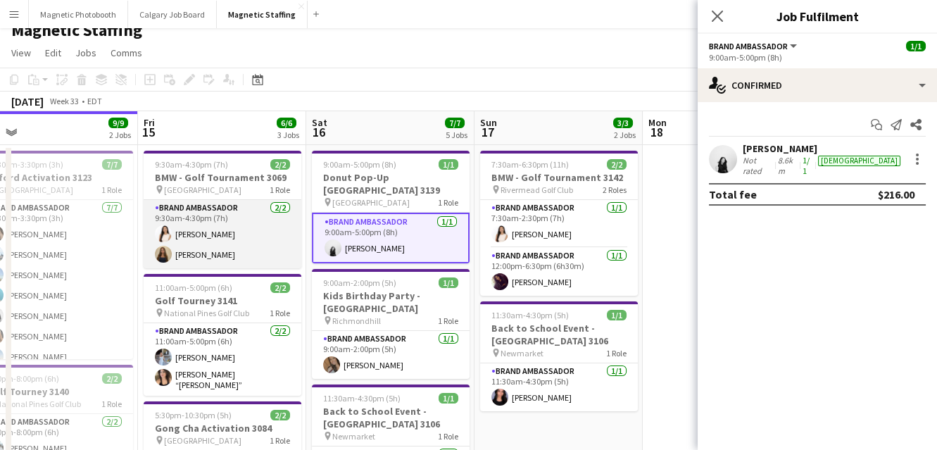
click at [238, 228] on app-card-role "Brand Ambassador [DATE] 9:30am-4:30pm (7h) [PERSON_NAME] [PERSON_NAME]" at bounding box center [223, 234] width 158 height 68
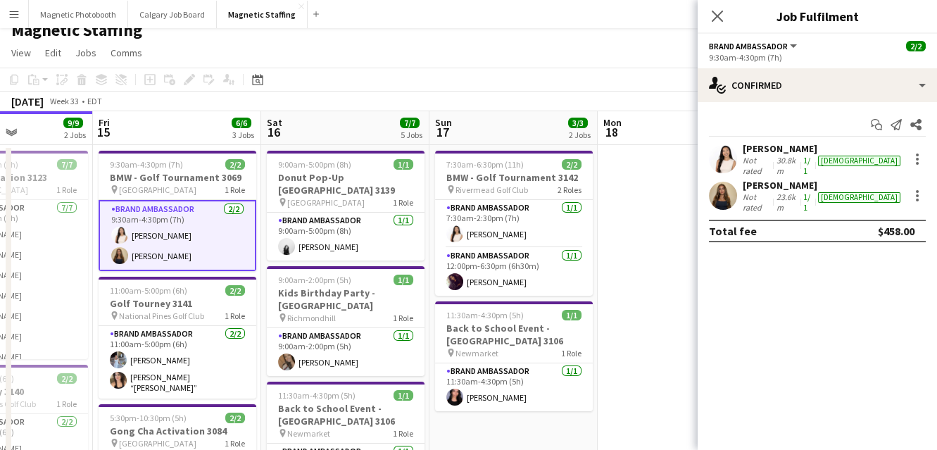
scroll to position [0, 473]
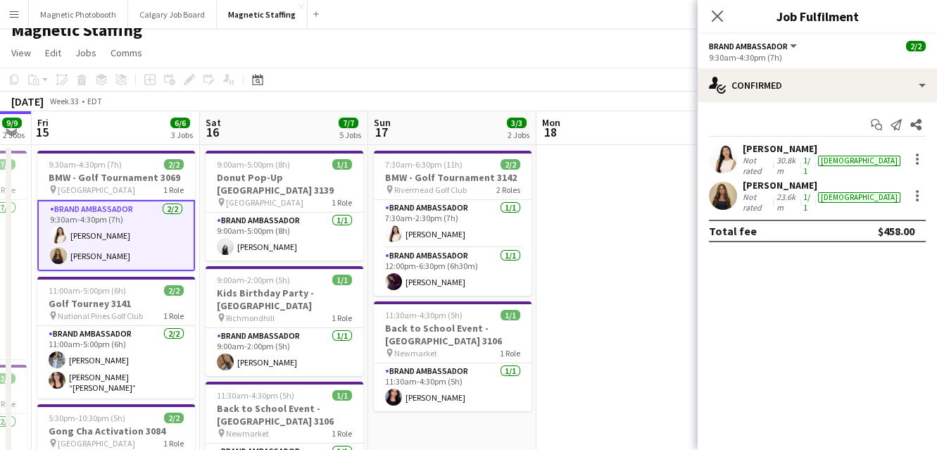
drag, startPoint x: 426, startPoint y: 218, endPoint x: 322, endPoint y: 217, distance: 104.3
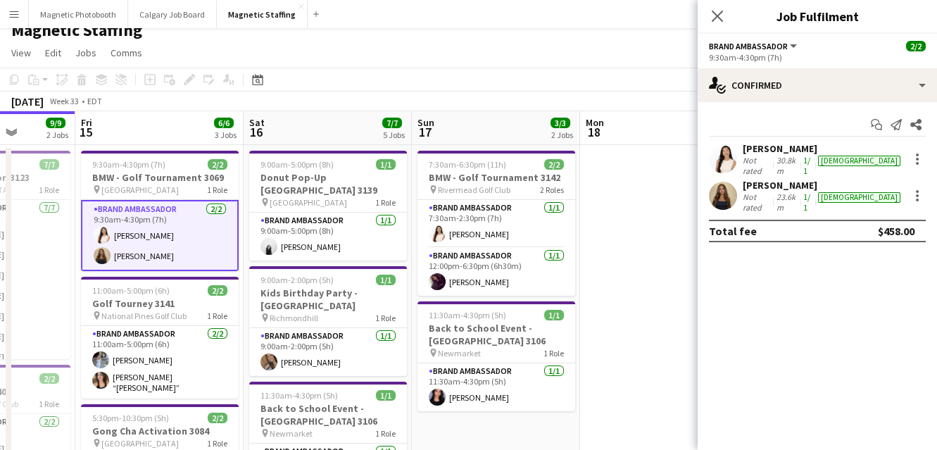
drag, startPoint x: 218, startPoint y: 242, endPoint x: 249, endPoint y: 253, distance: 32.7
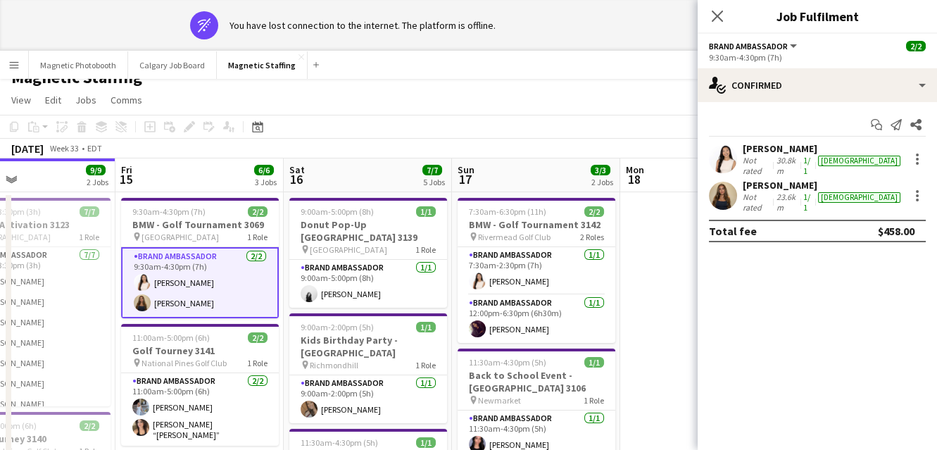
scroll to position [0, 0]
